Goal: Browse casually

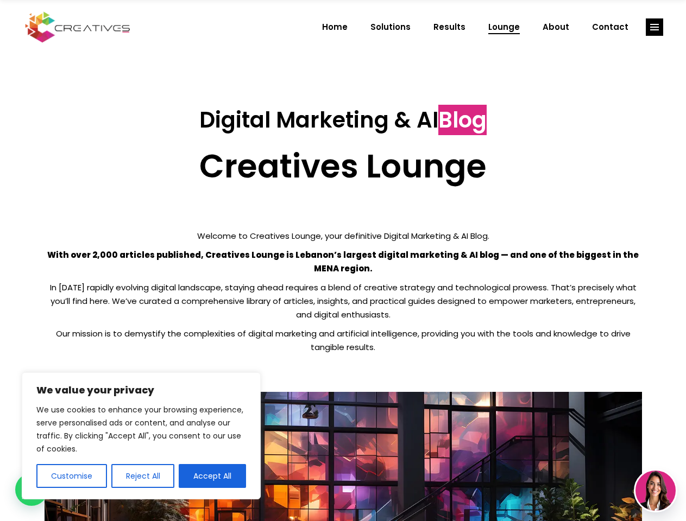
click at [343, 261] on p "With over 2,000 articles published, Creatives Lounge is Lebanon’s largest digit…" at bounding box center [343, 261] width 597 height 27
click at [71, 476] on button "Customise" at bounding box center [71, 476] width 71 height 24
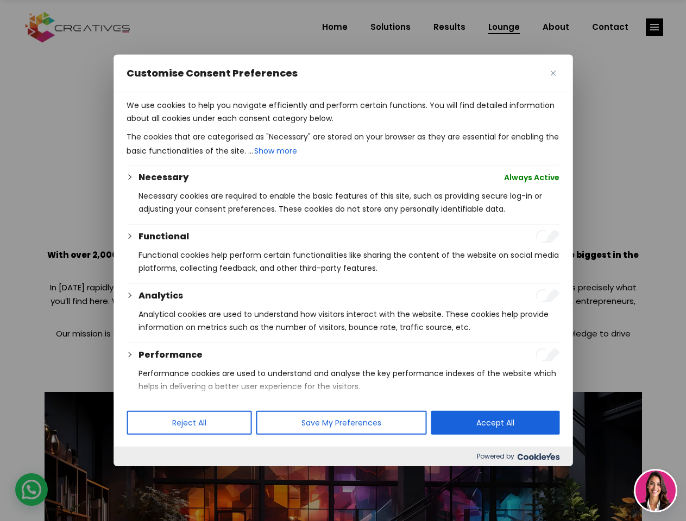
click at [142, 476] on div at bounding box center [343, 260] width 686 height 521
click at [212, 125] on p "We use cookies to help you navigate efficiently and perform certain functions. …" at bounding box center [343, 112] width 433 height 26
click at [654, 27] on div at bounding box center [343, 260] width 686 height 521
click at [655, 491] on img at bounding box center [655, 491] width 40 height 40
